Goal: Task Accomplishment & Management: Use online tool/utility

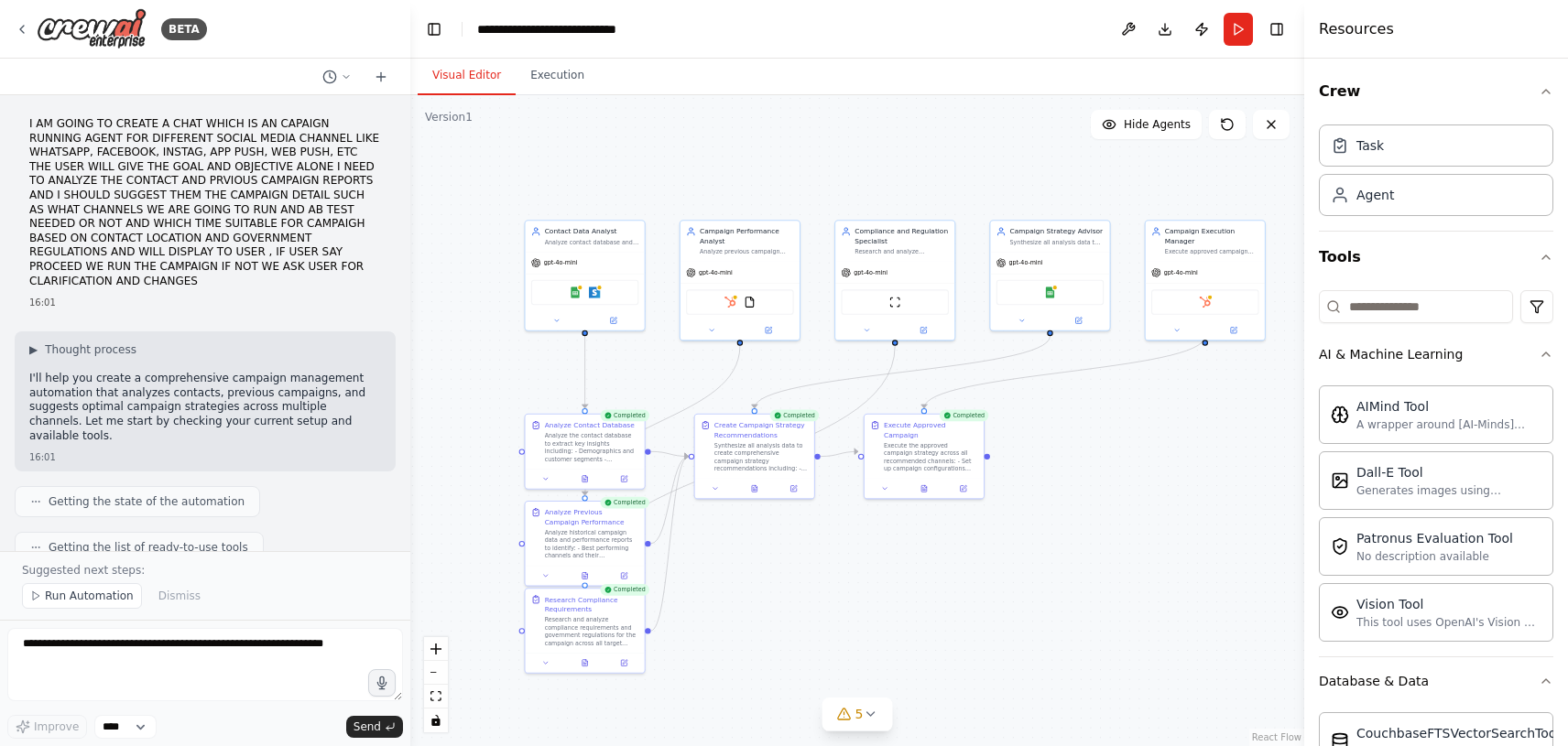
scroll to position [2511, 0]
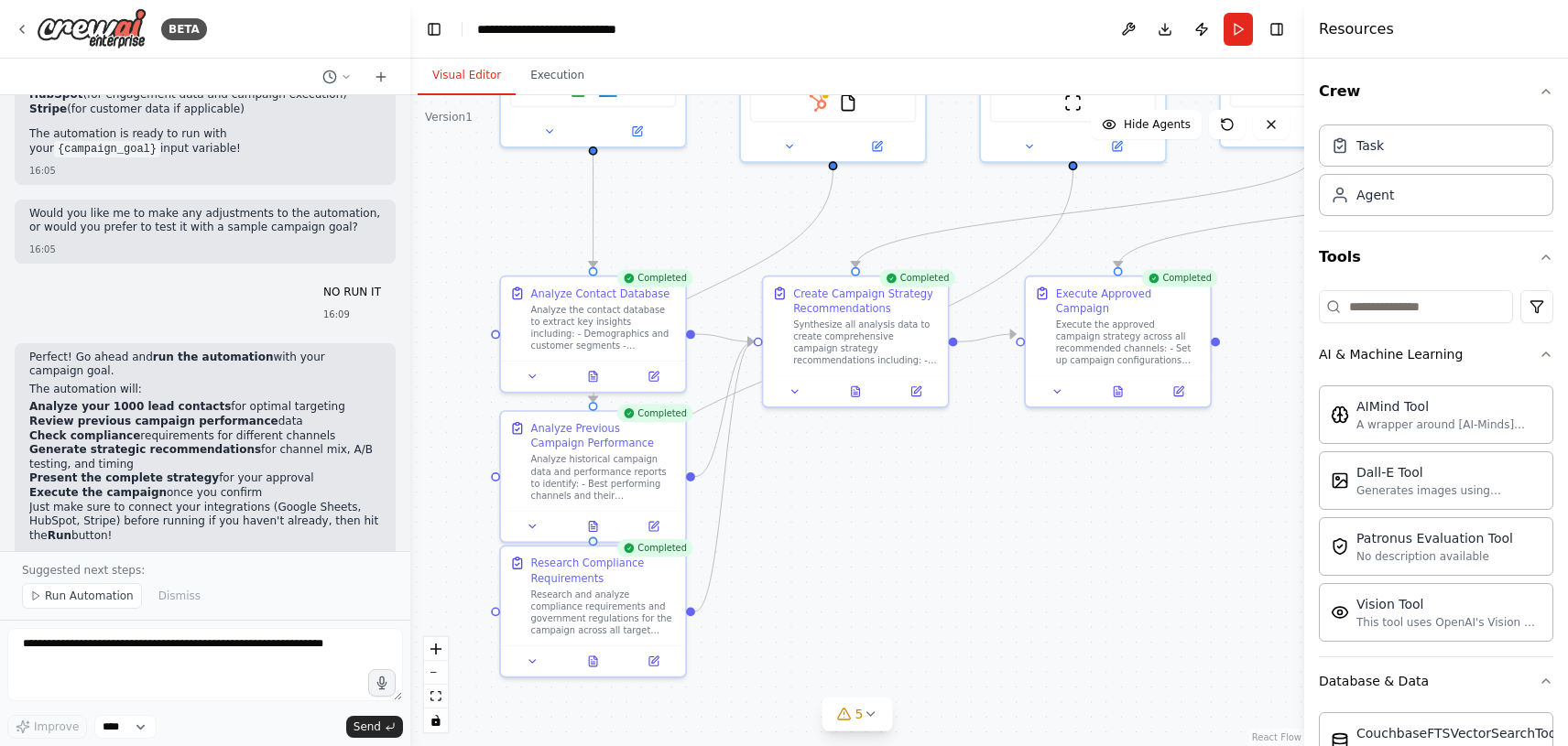
drag, startPoint x: 852, startPoint y: 542, endPoint x: 997, endPoint y: 529, distance: 145.6
click at [997, 529] on div ".deletable-edge-delete-btn { width: 20px; height: 20px; border: 0px solid #ffff…" at bounding box center [857, 420] width 894 height 651
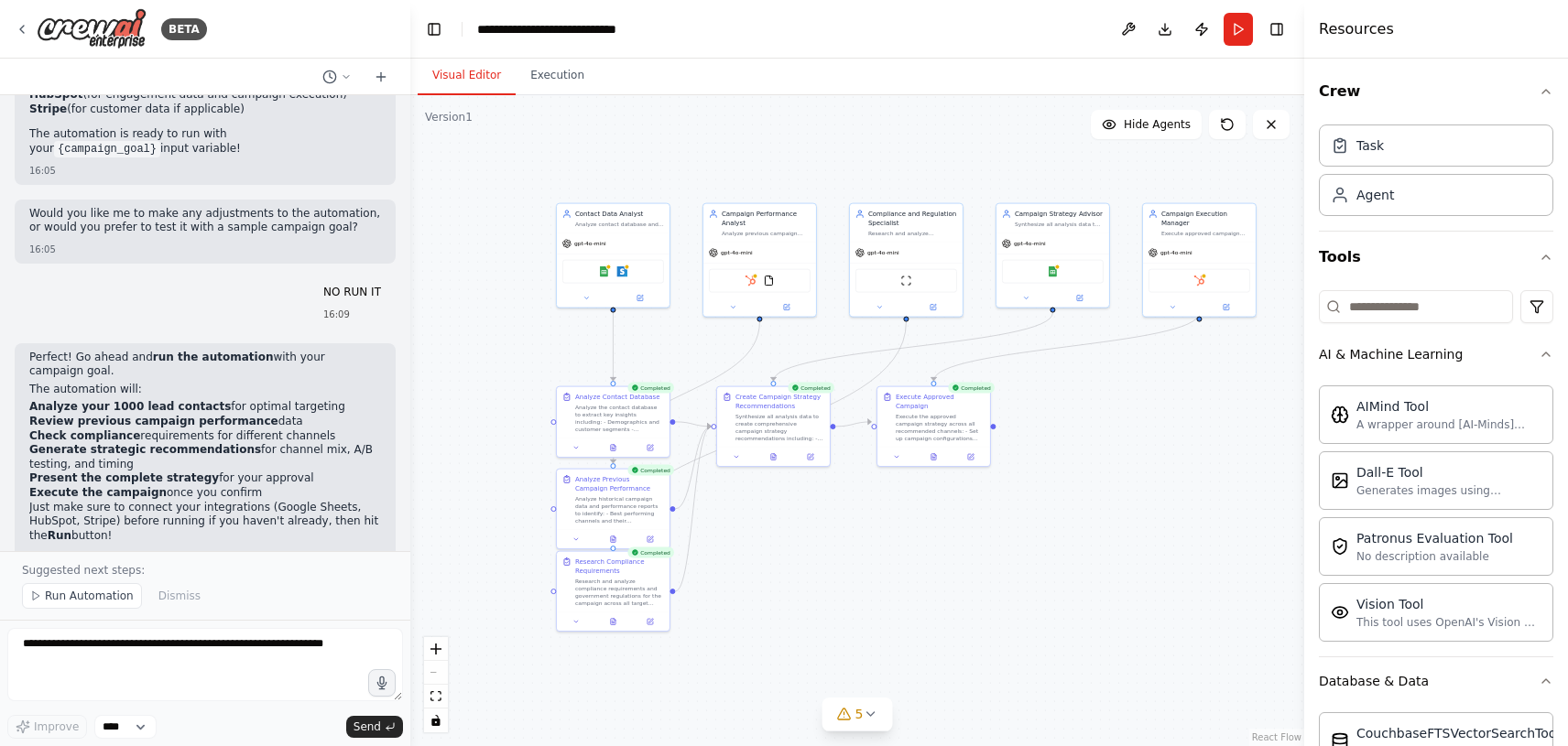
drag, startPoint x: 890, startPoint y: 481, endPoint x: 821, endPoint y: 594, distance: 132.4
click at [821, 594] on div ".deletable-edge-delete-btn { width: 20px; height: 20px; border: 0px solid #ffff…" at bounding box center [857, 420] width 894 height 651
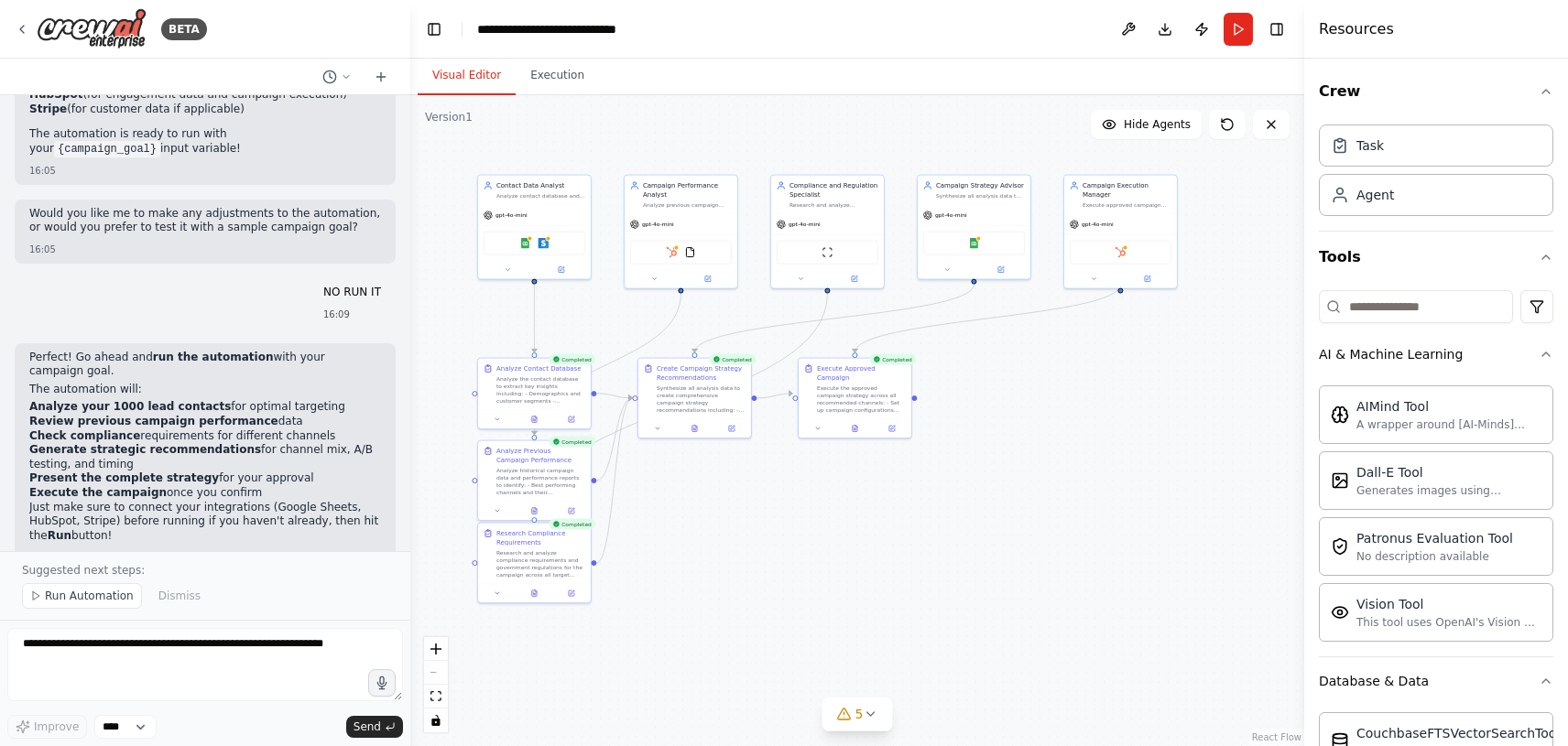
click at [1125, 410] on div ".deletable-edge-delete-btn { width: 20px; height: 20px; border: 0px solid #ffff…" at bounding box center [857, 420] width 894 height 651
click at [764, 619] on div ".deletable-edge-delete-btn { width: 20px; height: 20px; border: 0px solid #ffff…" at bounding box center [857, 420] width 894 height 651
click at [852, 552] on div ".deletable-edge-delete-btn { width: 20px; height: 20px; border: 0px solid #ffff…" at bounding box center [857, 420] width 894 height 651
click at [1003, 596] on div ".deletable-edge-delete-btn { width: 20px; height: 20px; border: 0px solid #ffff…" at bounding box center [857, 420] width 894 height 651
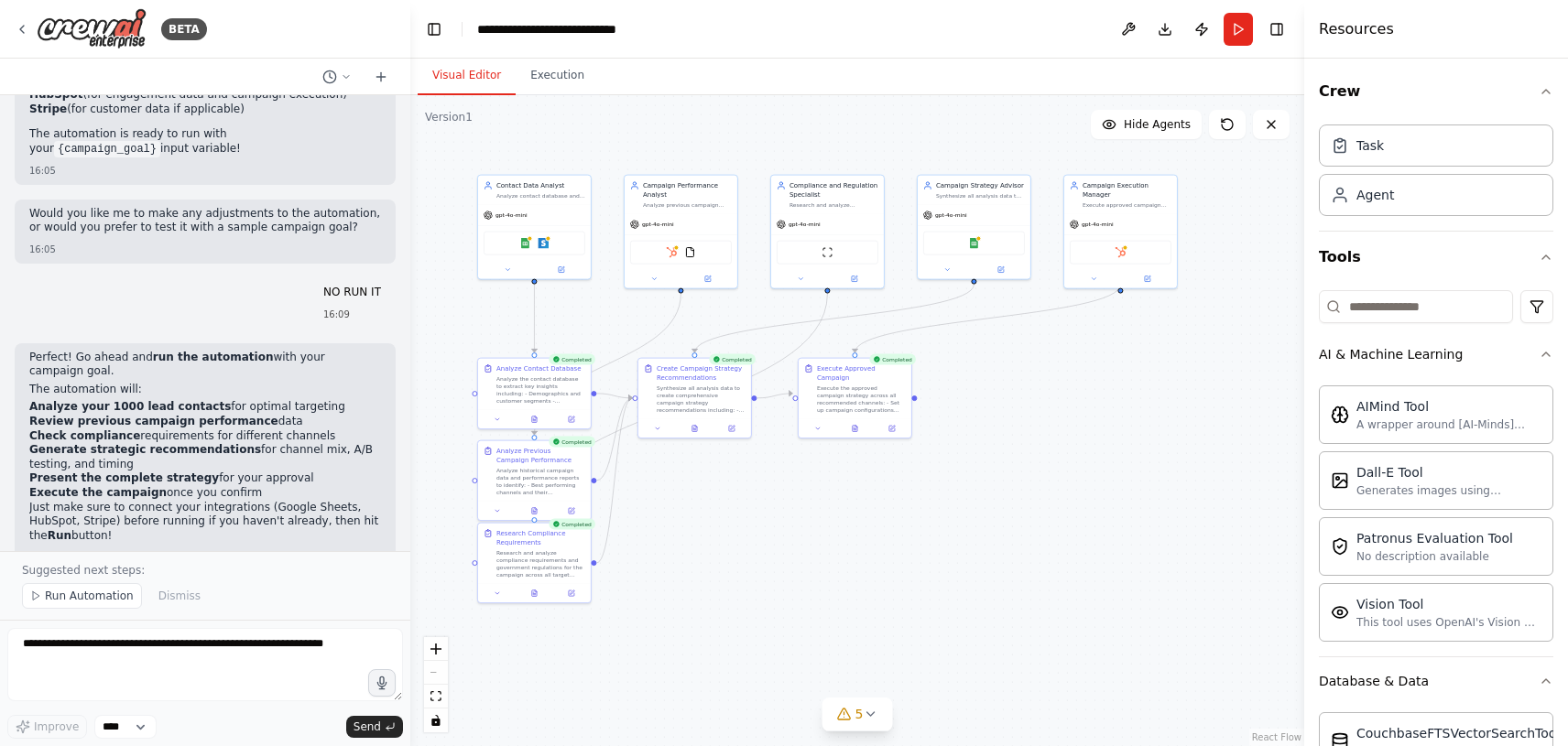
click at [1003, 596] on div ".deletable-edge-delete-btn { width: 20px; height: 20px; border: 0px solid #ffff…" at bounding box center [857, 420] width 894 height 651
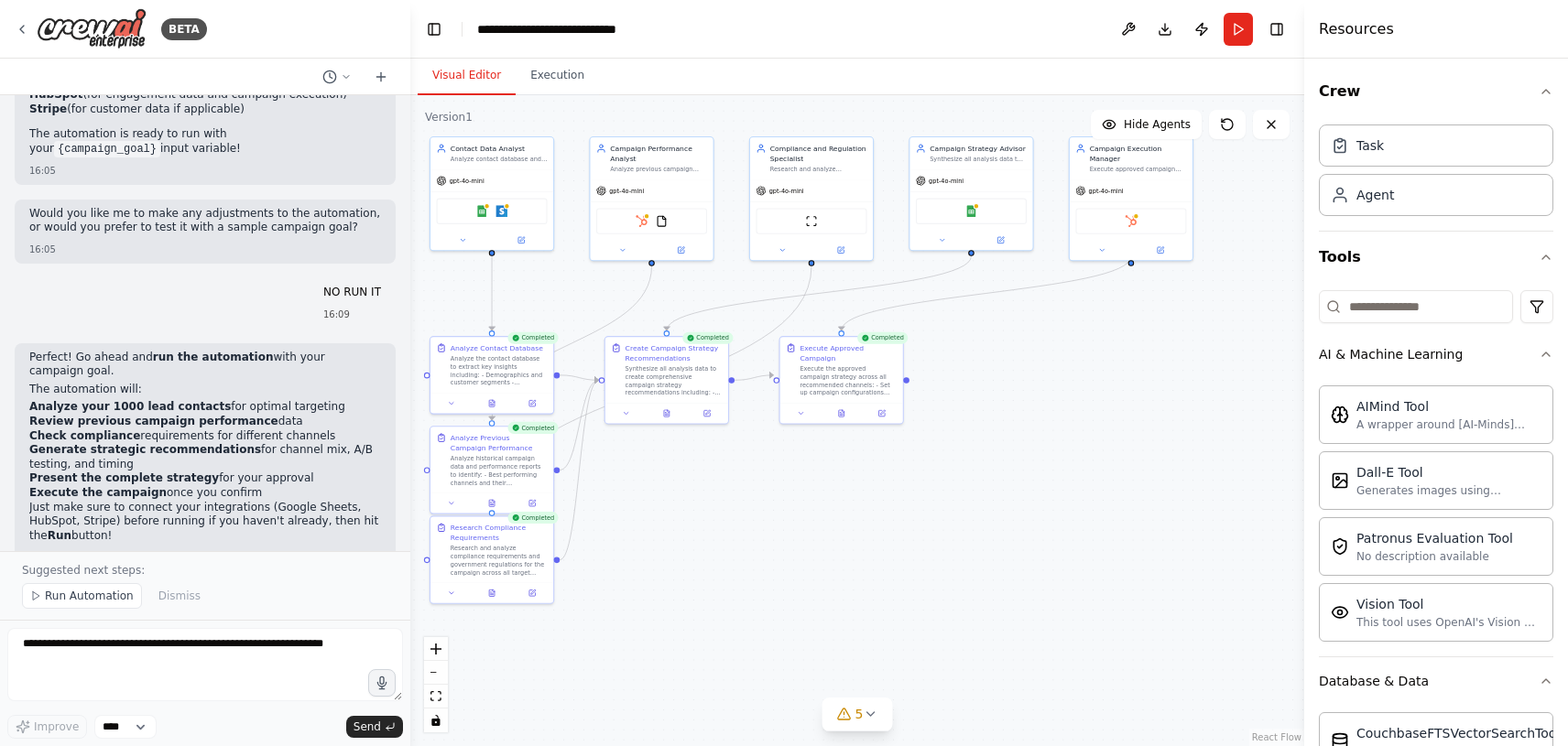
click at [1022, 551] on div ".deletable-edge-delete-btn { width: 20px; height: 20px; border: 0px solid #ffff…" at bounding box center [857, 420] width 894 height 651
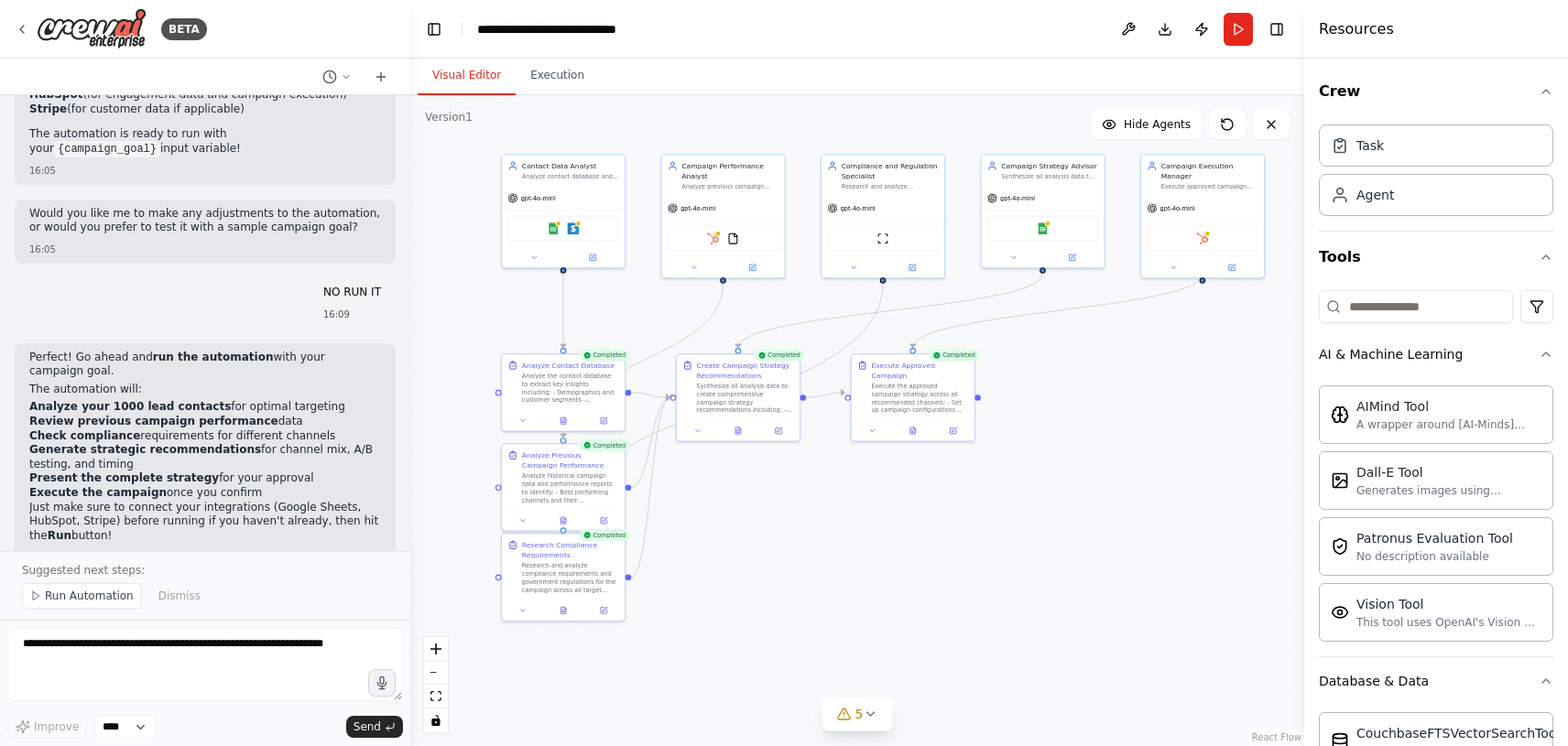
drag, startPoint x: 1022, startPoint y: 551, endPoint x: 1093, endPoint y: 568, distance: 73.0
click at [1093, 568] on div ".deletable-edge-delete-btn { width: 20px; height: 20px; border: 0px solid #ffff…" at bounding box center [857, 420] width 894 height 651
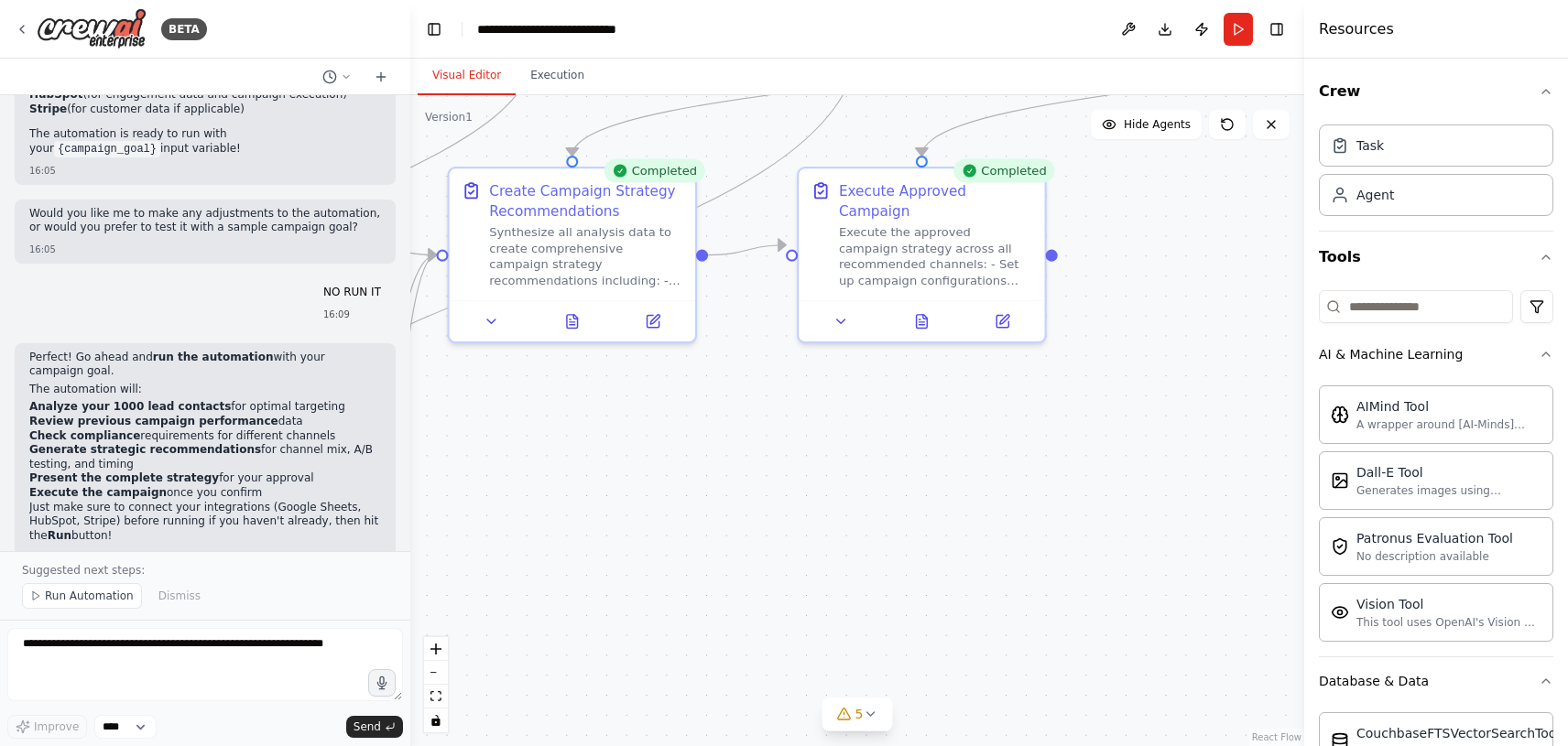
drag, startPoint x: 999, startPoint y: 430, endPoint x: 1223, endPoint y: 458, distance: 225.7
click at [1223, 458] on div ".deletable-edge-delete-btn { width: 20px; height: 20px; border: 0px solid #ffff…" at bounding box center [857, 420] width 894 height 651
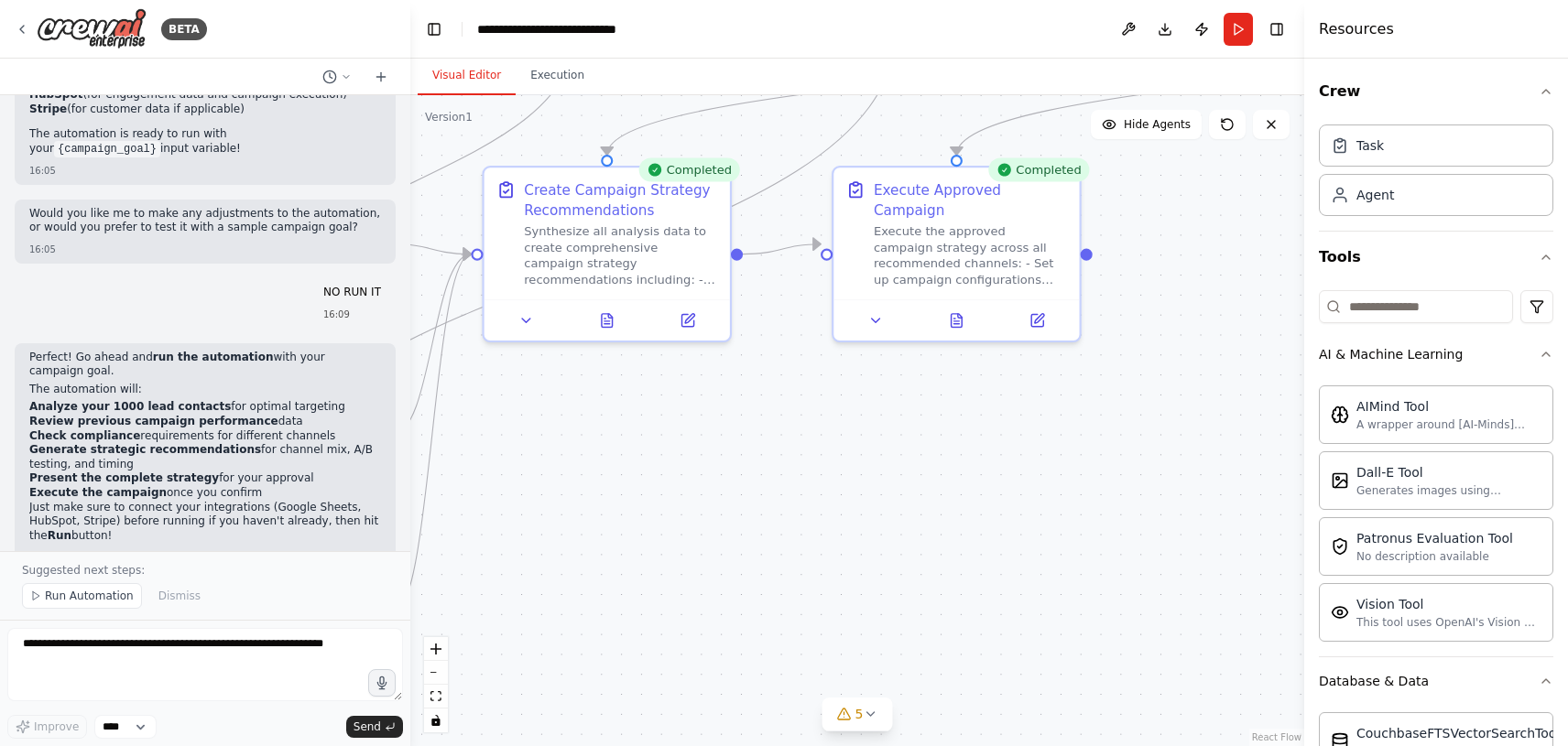
click at [934, 486] on div ".deletable-edge-delete-btn { width: 20px; height: 20px; border: 0px solid #ffff…" at bounding box center [857, 420] width 894 height 651
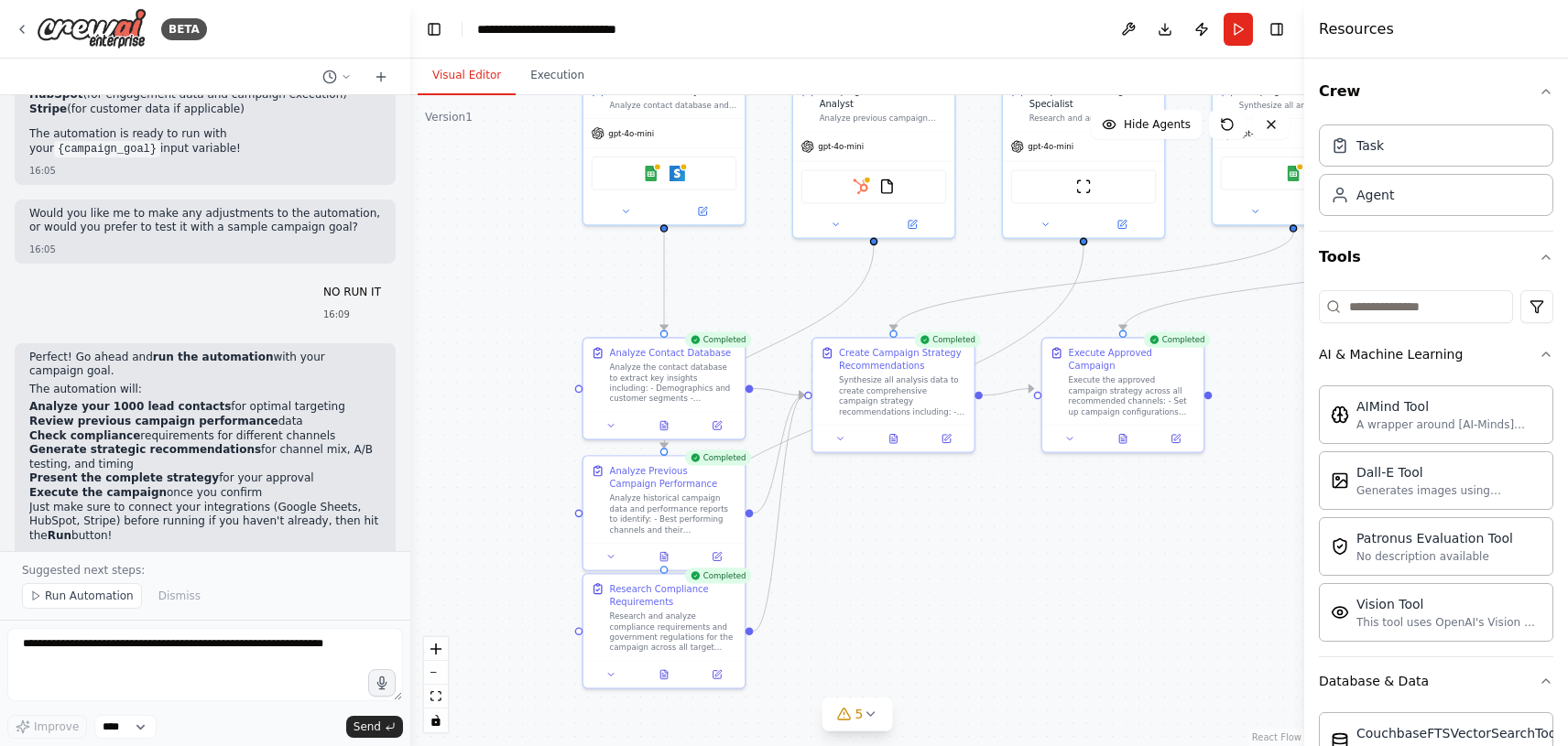
drag, startPoint x: 934, startPoint y: 486, endPoint x: 1108, endPoint y: 547, distance: 184.4
click at [1108, 547] on div ".deletable-edge-delete-btn { width: 20px; height: 20px; border: 0px solid #ffff…" at bounding box center [857, 420] width 894 height 651
